Goal: Information Seeking & Learning: Learn about a topic

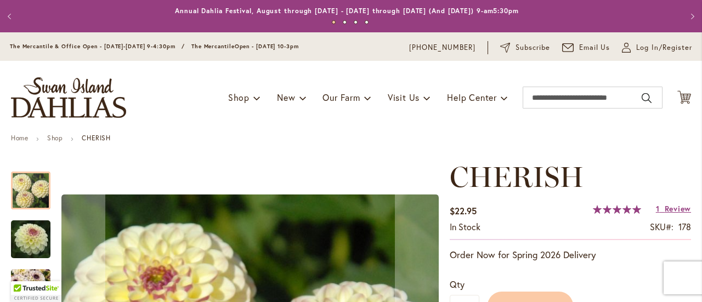
scroll to position [154, 0]
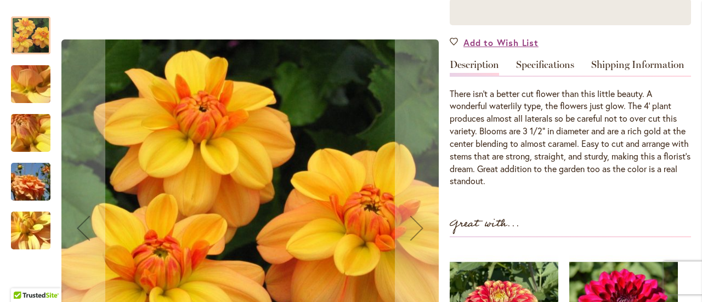
scroll to position [280, 0]
click at [32, 145] on img "Ginger Snap" at bounding box center [30, 133] width 79 height 59
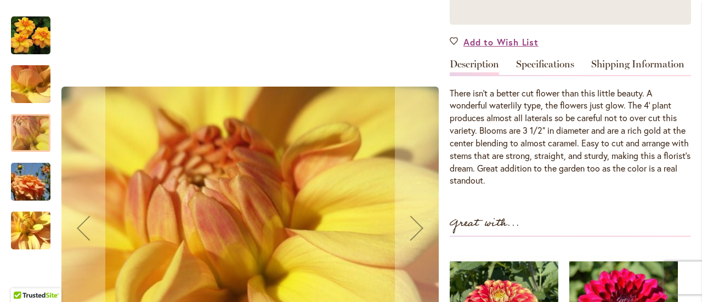
click at [25, 177] on img "Ginger Snap" at bounding box center [30, 182] width 79 height 53
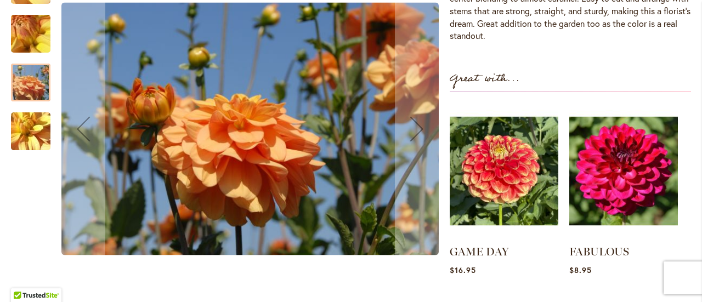
scroll to position [422, 0]
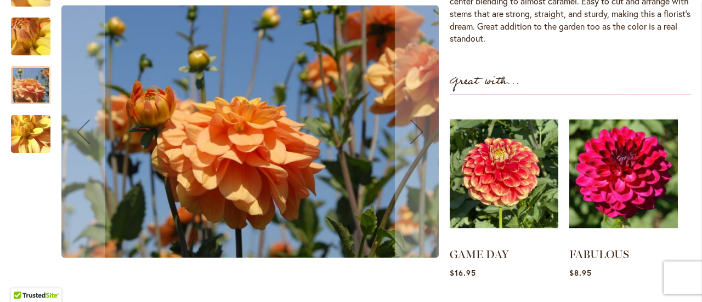
click at [17, 145] on img "Ginger Snap" at bounding box center [30, 133] width 79 height 59
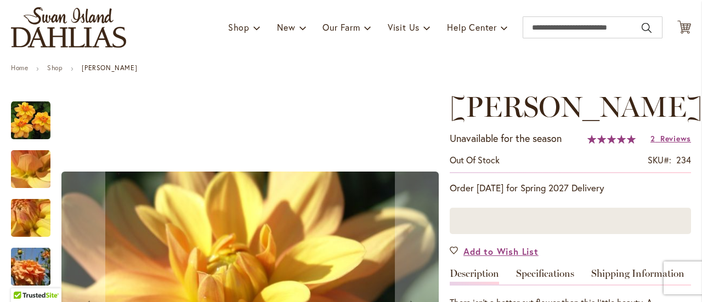
scroll to position [0, 0]
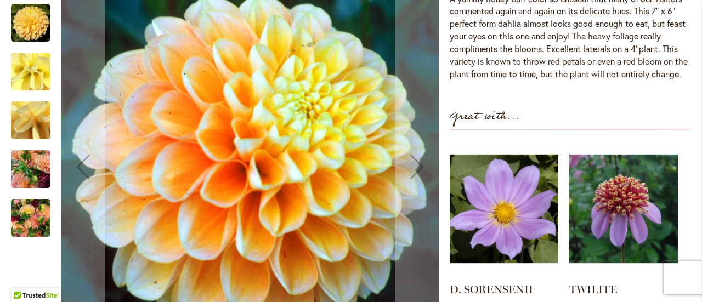
scroll to position [374, 0]
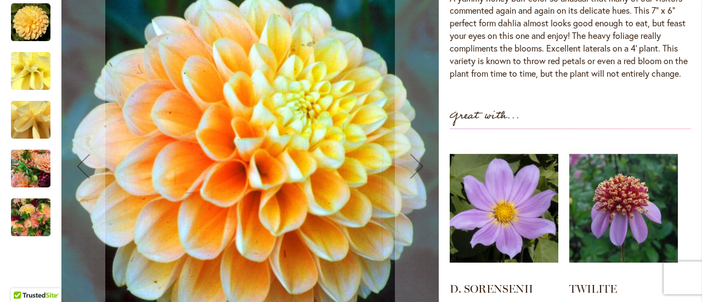
click at [41, 26] on img "Honey Dew" at bounding box center [30, 21] width 39 height 39
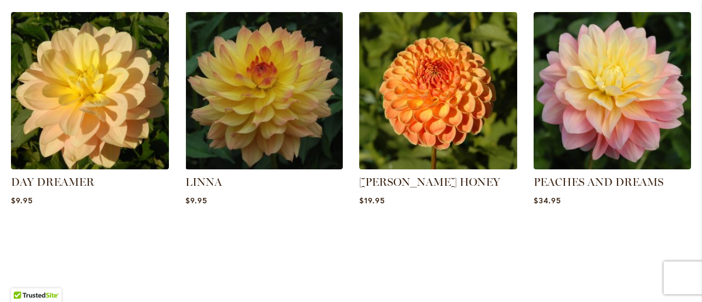
scroll to position [826, 0]
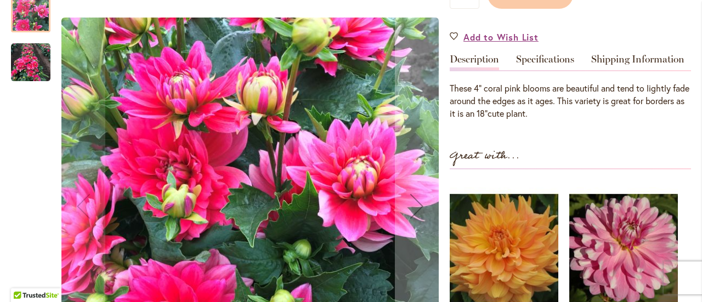
scroll to position [310, 0]
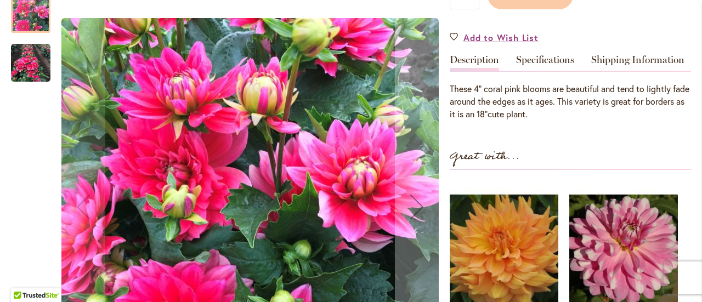
click at [18, 55] on img "PINK DUCHESS" at bounding box center [30, 62] width 39 height 39
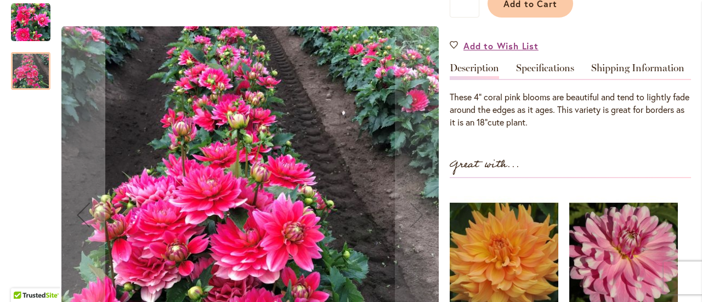
scroll to position [0, 0]
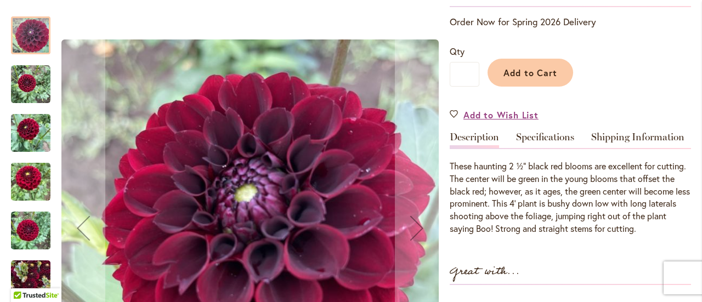
scroll to position [238, 0]
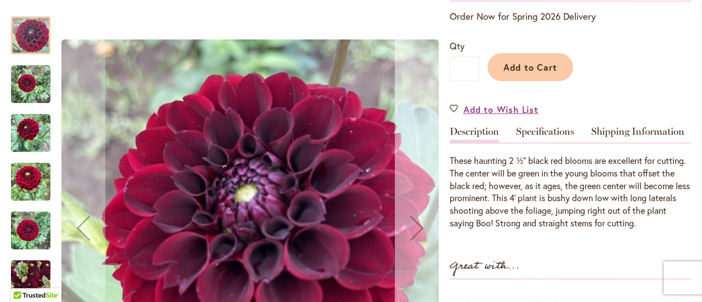
click at [427, 215] on div "Next" at bounding box center [417, 228] width 44 height 44
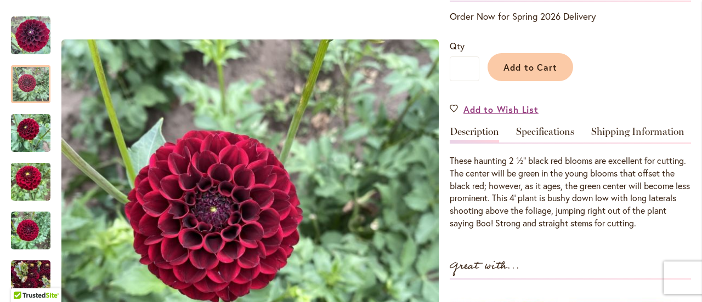
drag, startPoint x: 437, startPoint y: 206, endPoint x: 443, endPoint y: 203, distance: 6.4
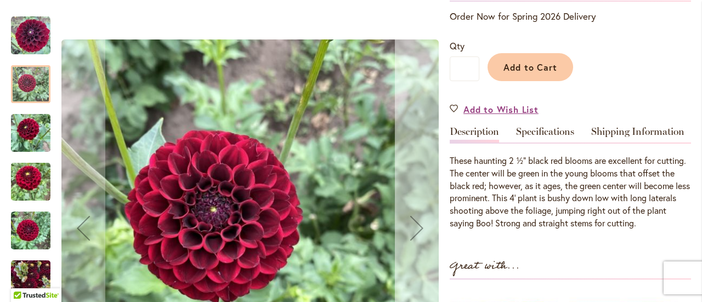
click at [433, 210] on div "Next" at bounding box center [417, 228] width 44 height 44
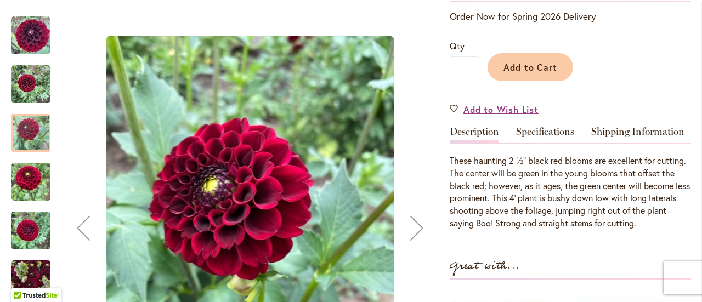
click at [422, 208] on div "Next" at bounding box center [417, 228] width 44 height 44
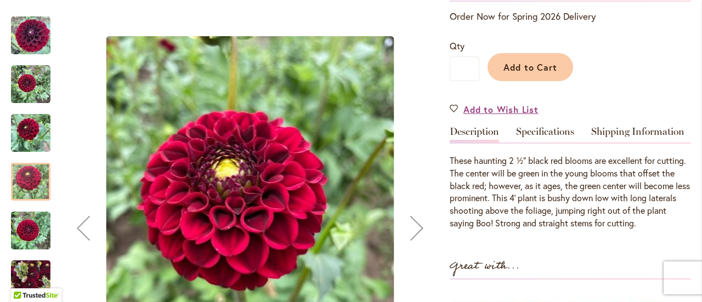
click at [422, 208] on div "Next" at bounding box center [417, 228] width 44 height 44
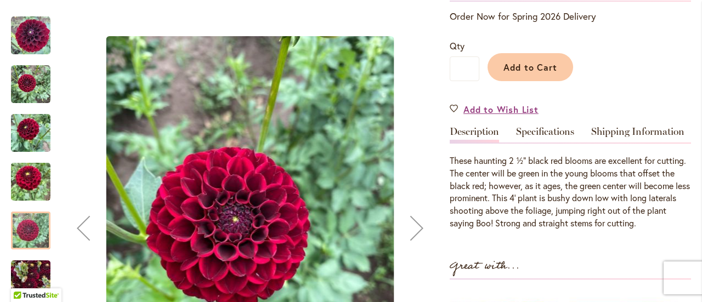
click at [422, 208] on div "Next" at bounding box center [417, 228] width 44 height 44
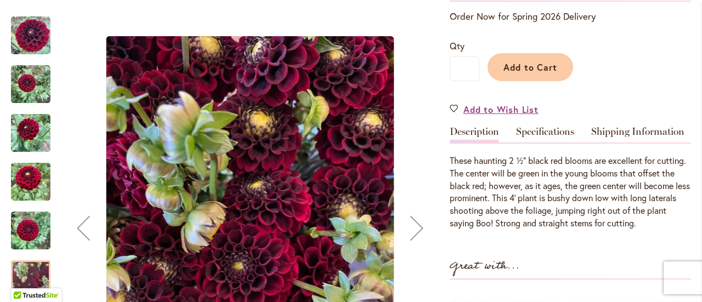
click at [422, 208] on div "Next" at bounding box center [417, 228] width 44 height 44
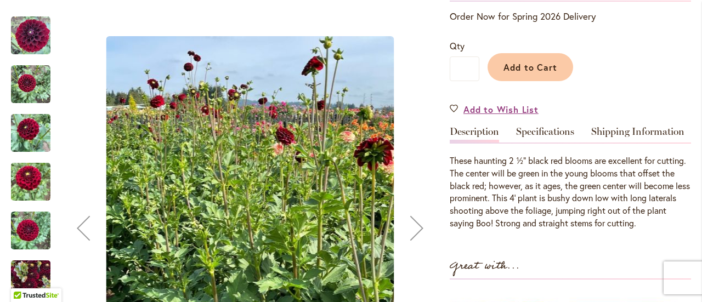
click at [422, 208] on div "Next" at bounding box center [417, 228] width 44 height 44
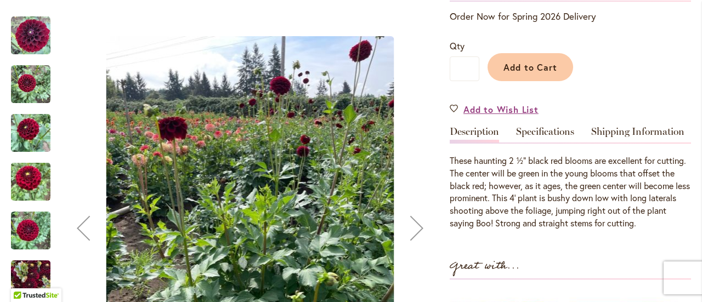
click at [422, 208] on div "Next" at bounding box center [417, 228] width 44 height 44
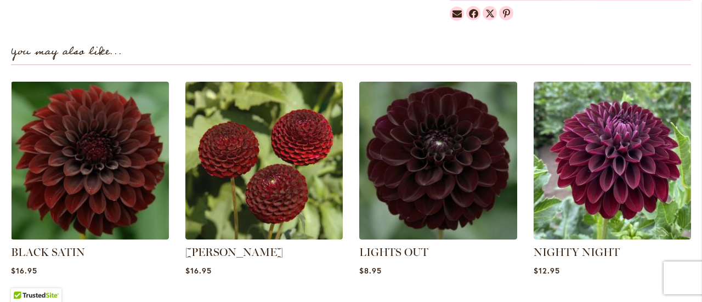
scroll to position [780, 0]
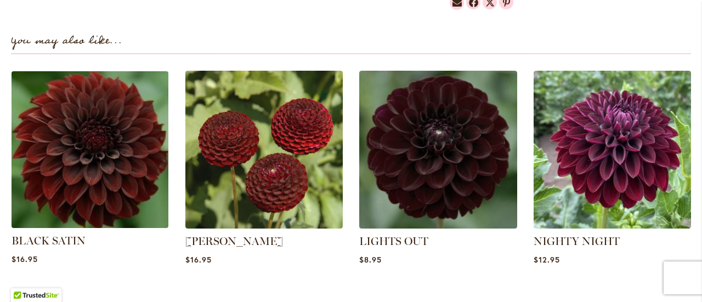
click at [76, 168] on img at bounding box center [90, 149] width 164 height 164
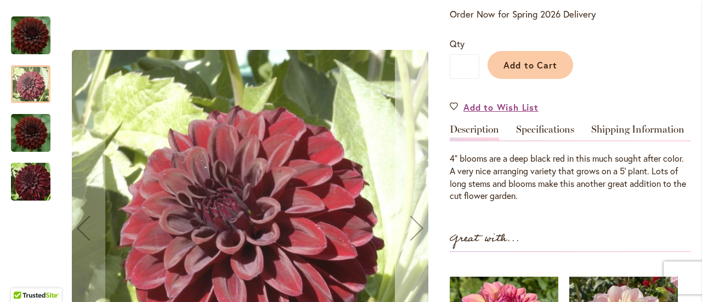
scroll to position [241, 0]
click at [422, 222] on div "Next" at bounding box center [417, 228] width 44 height 44
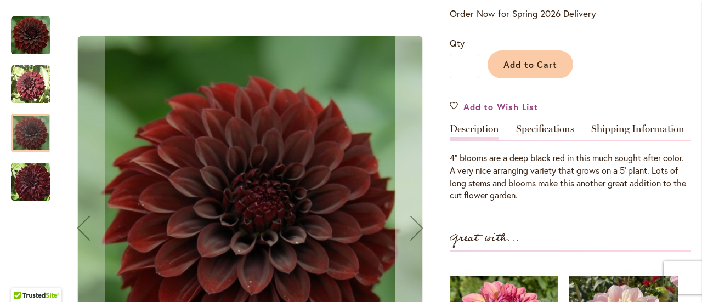
click at [422, 222] on div "Next" at bounding box center [417, 228] width 44 height 44
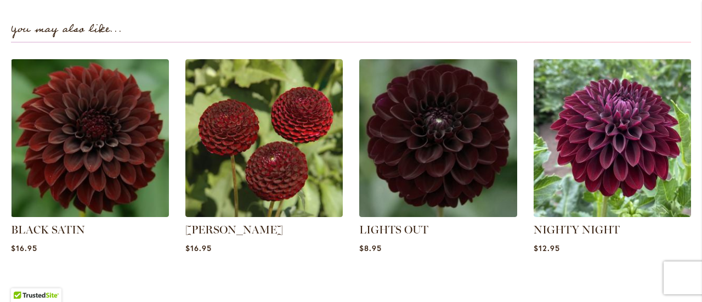
scroll to position [797, 0]
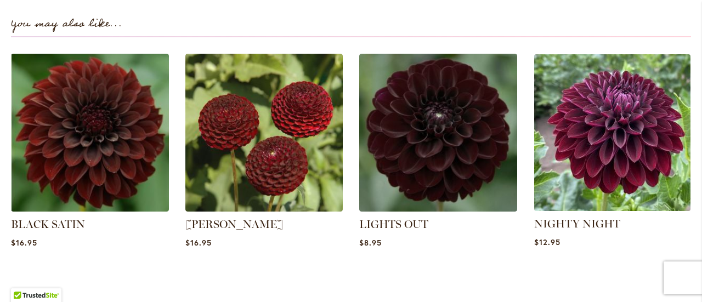
click at [603, 117] on img at bounding box center [612, 132] width 164 height 164
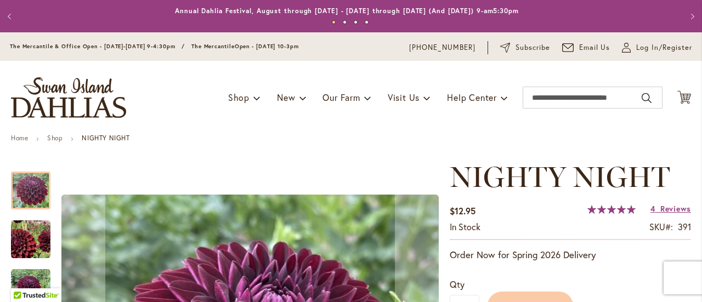
scroll to position [237, 0]
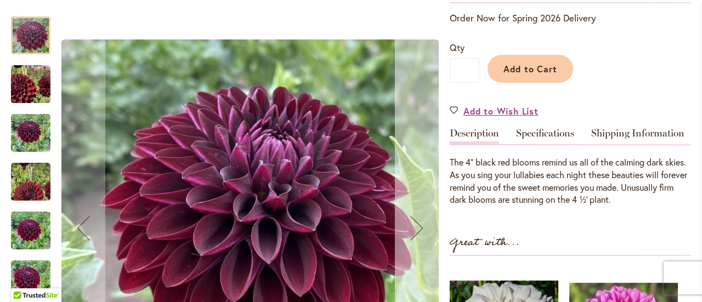
click at [430, 208] on div "Next" at bounding box center [417, 228] width 44 height 44
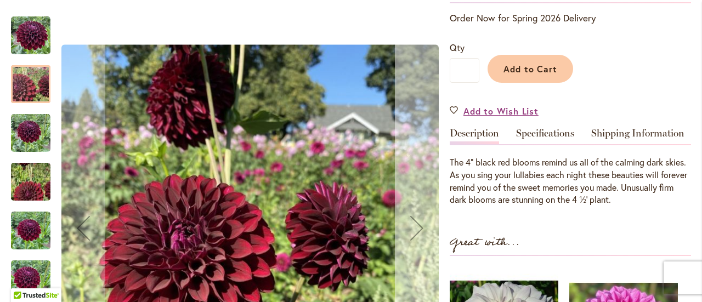
click at [430, 208] on div "Next" at bounding box center [417, 228] width 44 height 44
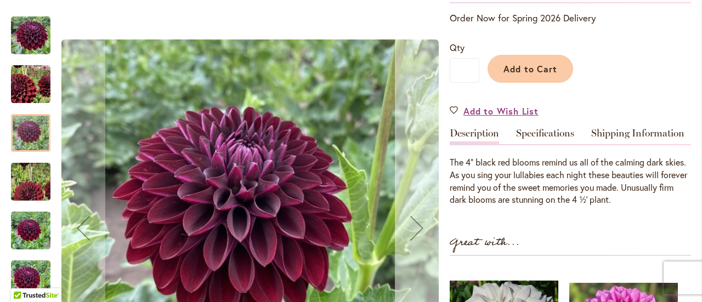
click at [430, 208] on div "Next" at bounding box center [417, 228] width 44 height 44
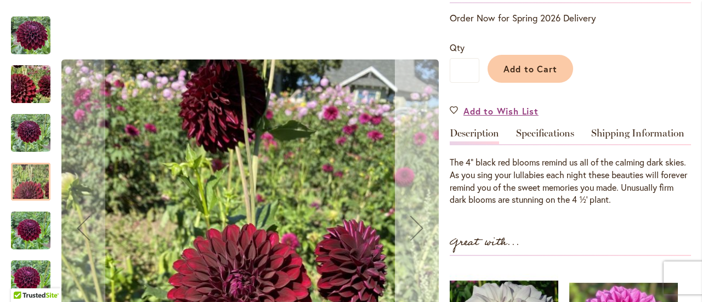
click at [430, 208] on div "Next" at bounding box center [417, 228] width 44 height 44
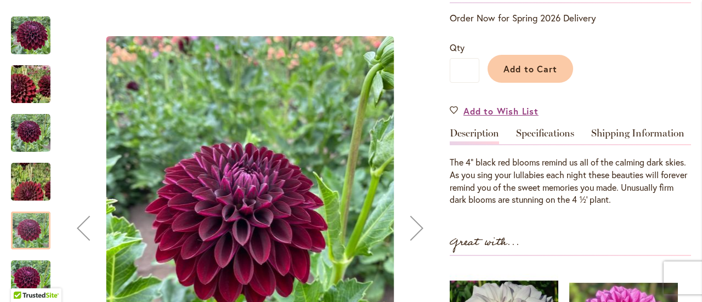
click at [430, 208] on div "Next" at bounding box center [417, 228] width 44 height 44
